Goal: Check status: Check status

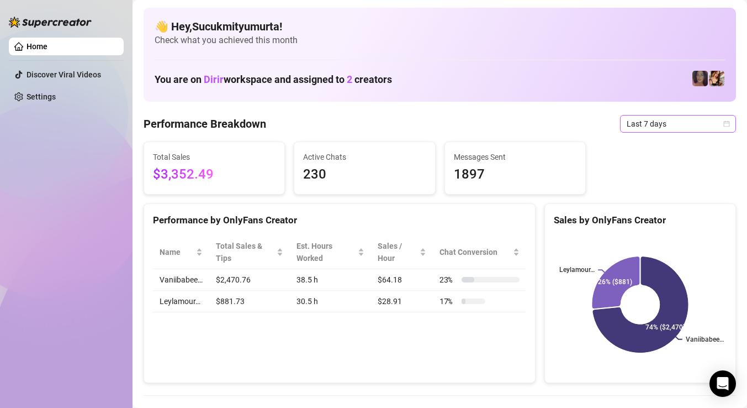
click at [654, 123] on span "Last 7 days" at bounding box center [678, 123] width 103 height 17
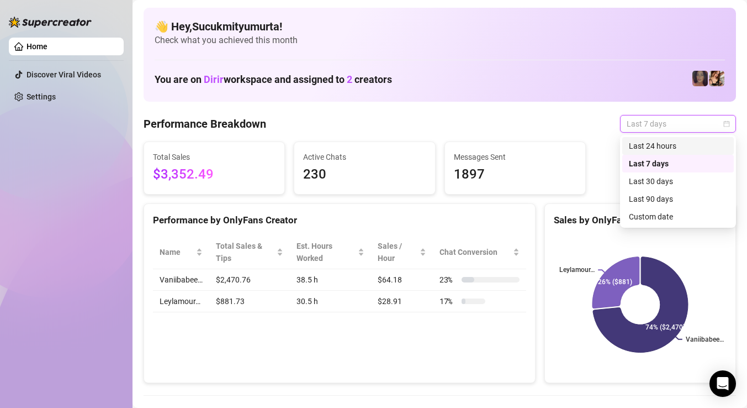
click at [648, 143] on div "Last 24 hours" at bounding box center [678, 146] width 98 height 12
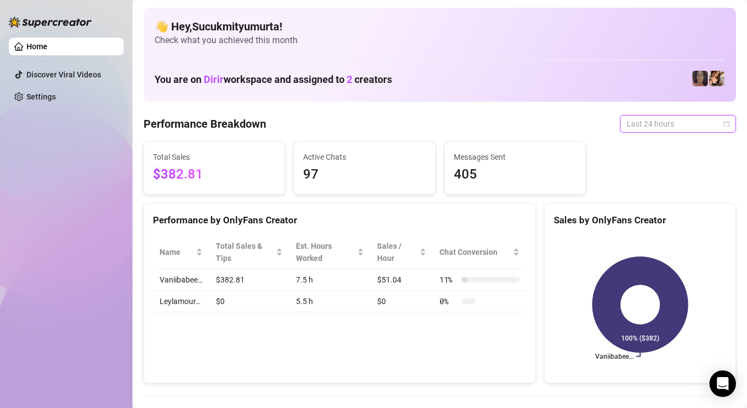
click at [705, 123] on span "Last 24 hours" at bounding box center [678, 123] width 103 height 17
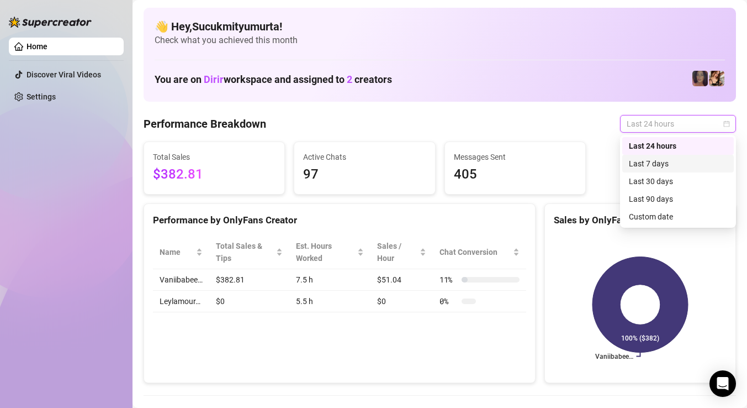
click at [671, 160] on div "Last 7 days" at bounding box center [678, 163] width 98 height 12
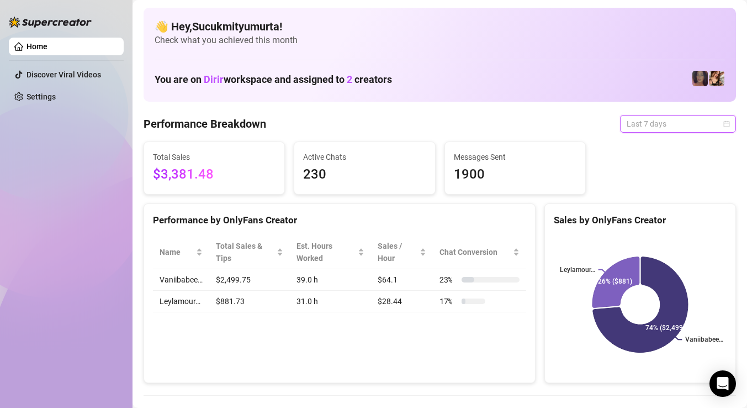
click at [672, 127] on span "Last 7 days" at bounding box center [678, 123] width 103 height 17
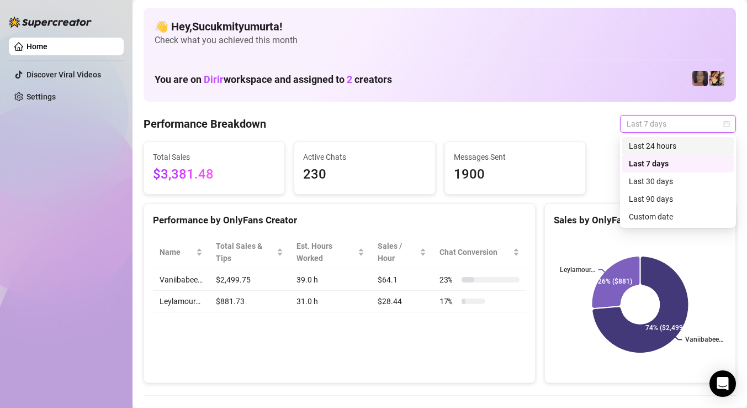
click at [662, 149] on div "Last 24 hours" at bounding box center [678, 146] width 98 height 12
click at [654, 125] on span "Last 7 days" at bounding box center [678, 123] width 103 height 17
click at [661, 152] on div "Last 24 hours" at bounding box center [678, 146] width 112 height 18
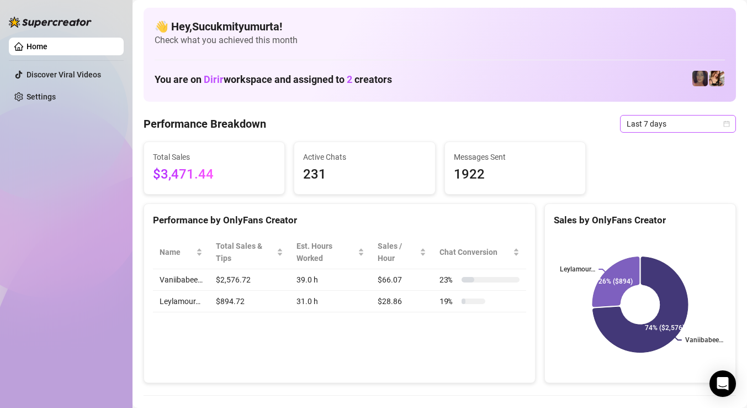
click at [641, 131] on span "Last 7 days" at bounding box center [678, 123] width 103 height 17
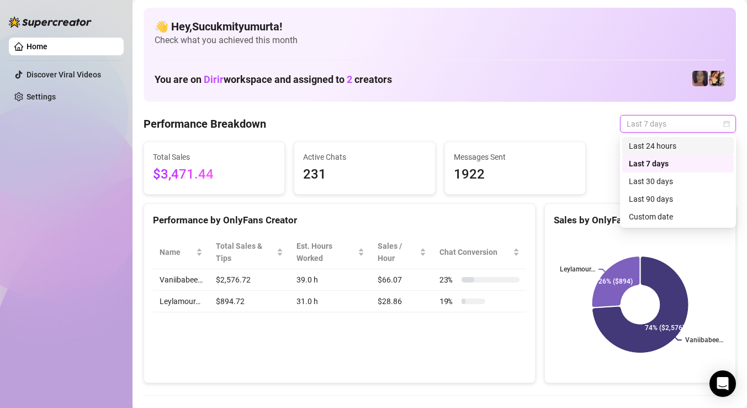
click at [671, 146] on div "Last 24 hours" at bounding box center [678, 146] width 98 height 12
